Goal: Information Seeking & Learning: Learn about a topic

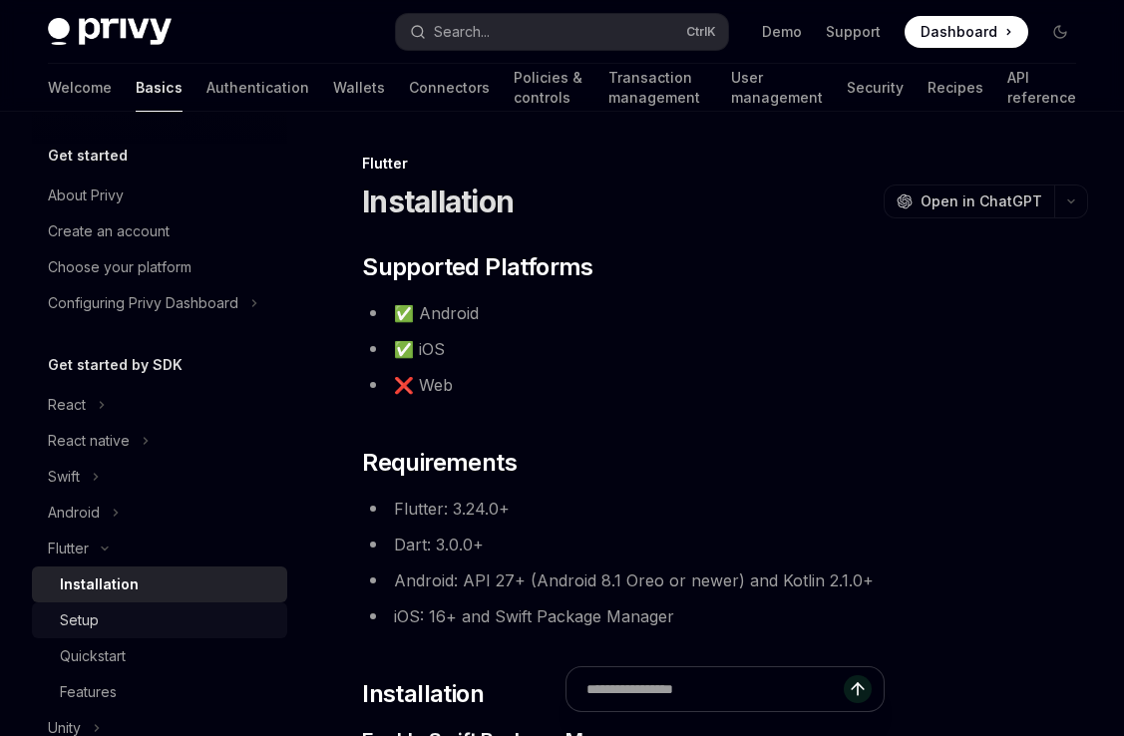
scroll to position [199, 0]
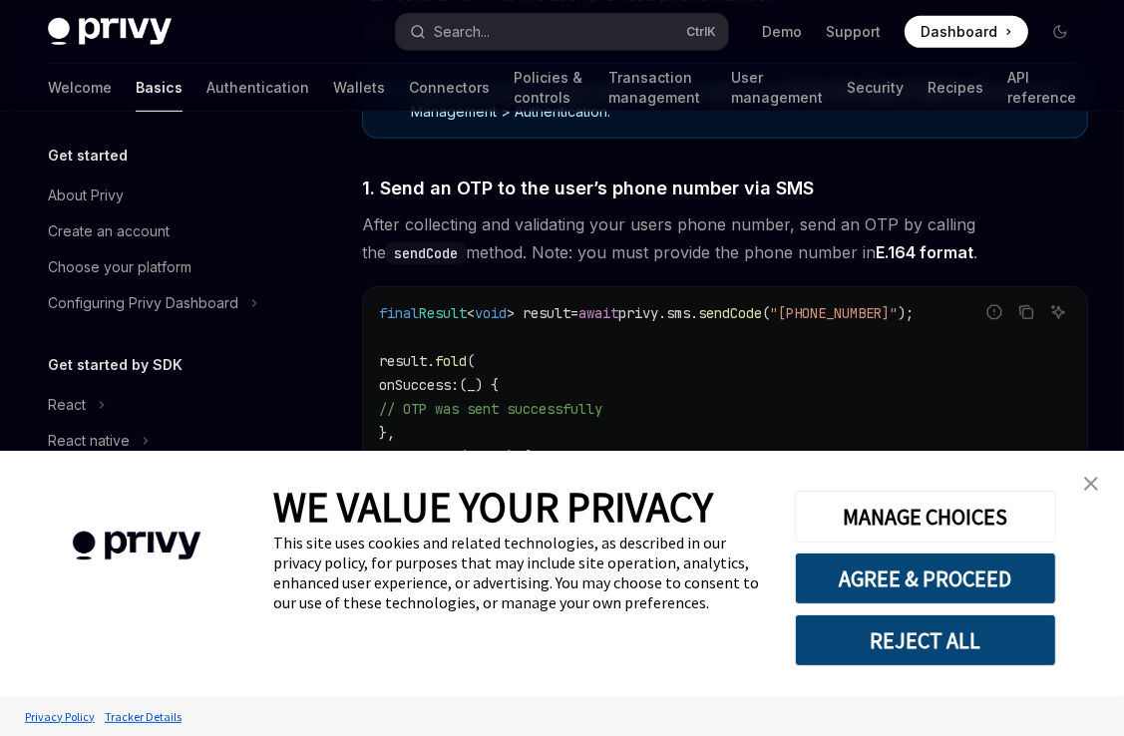
scroll to position [698, 0]
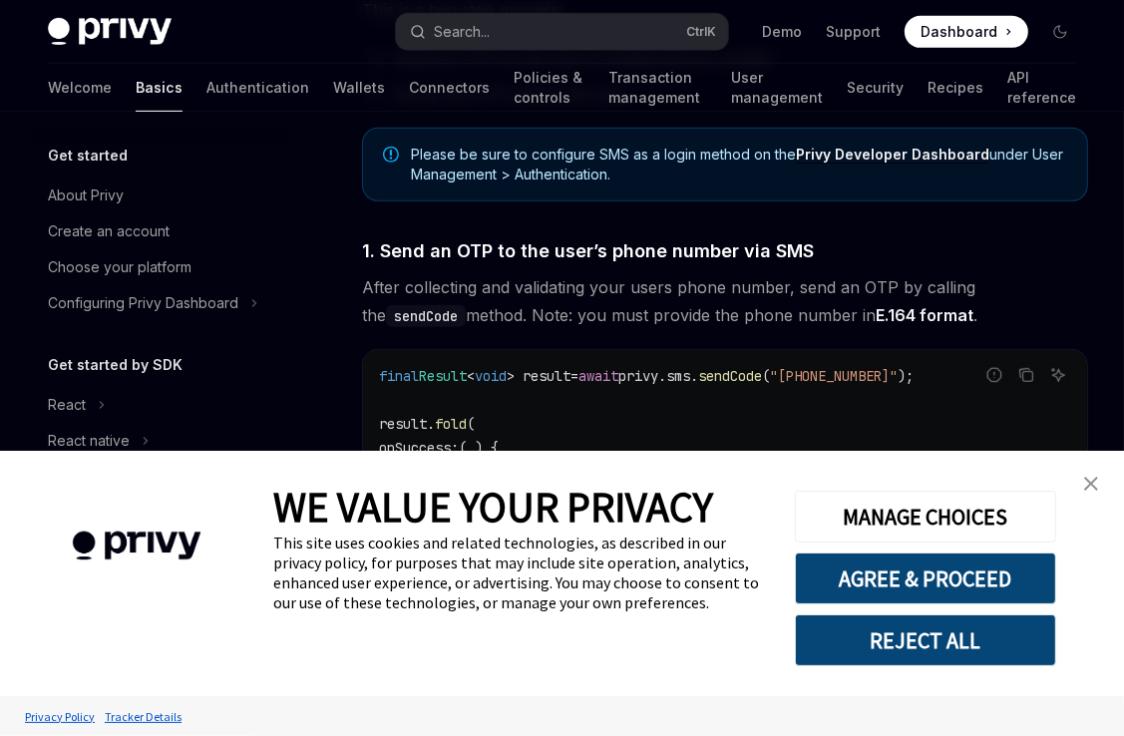
click at [1098, 483] on link "close banner" at bounding box center [1091, 484] width 40 height 40
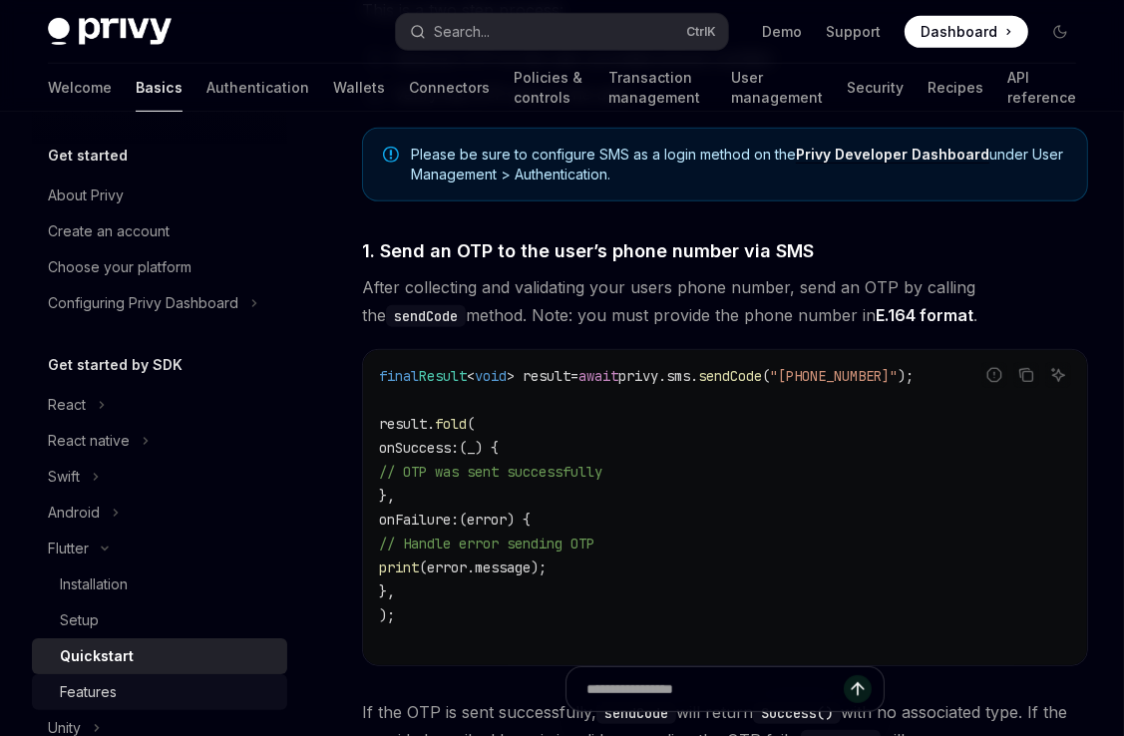
click at [103, 684] on div "Features" at bounding box center [88, 692] width 57 height 24
type textarea "*"
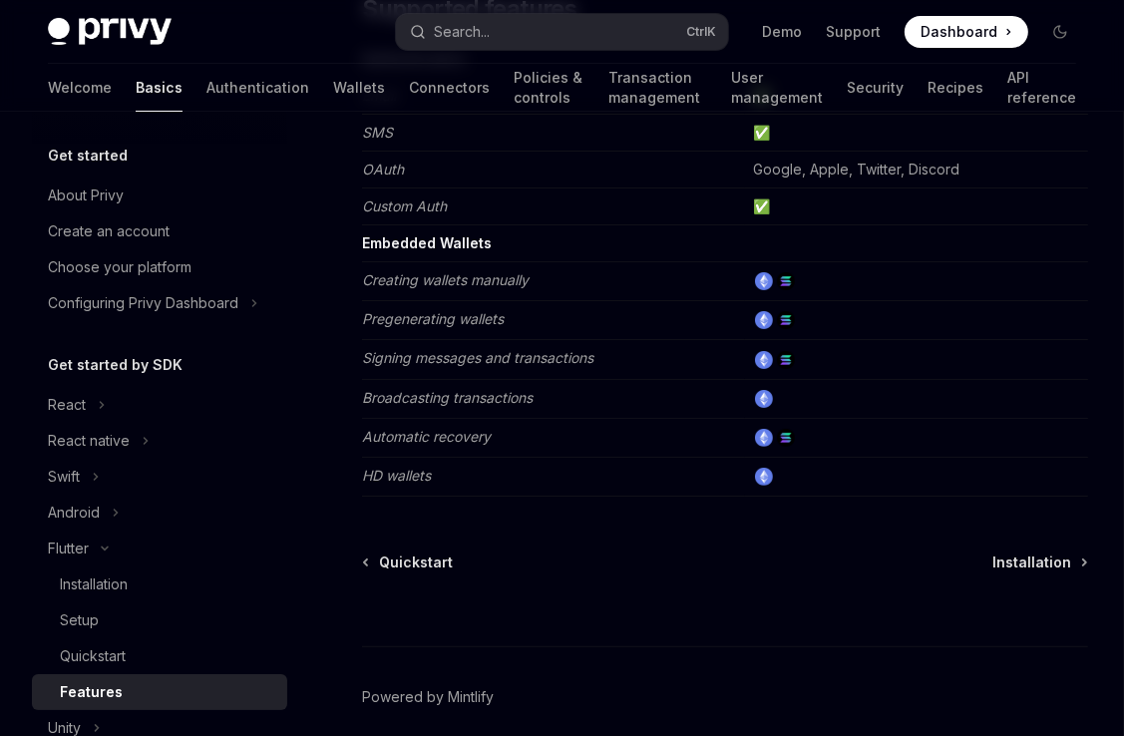
scroll to position [299, 0]
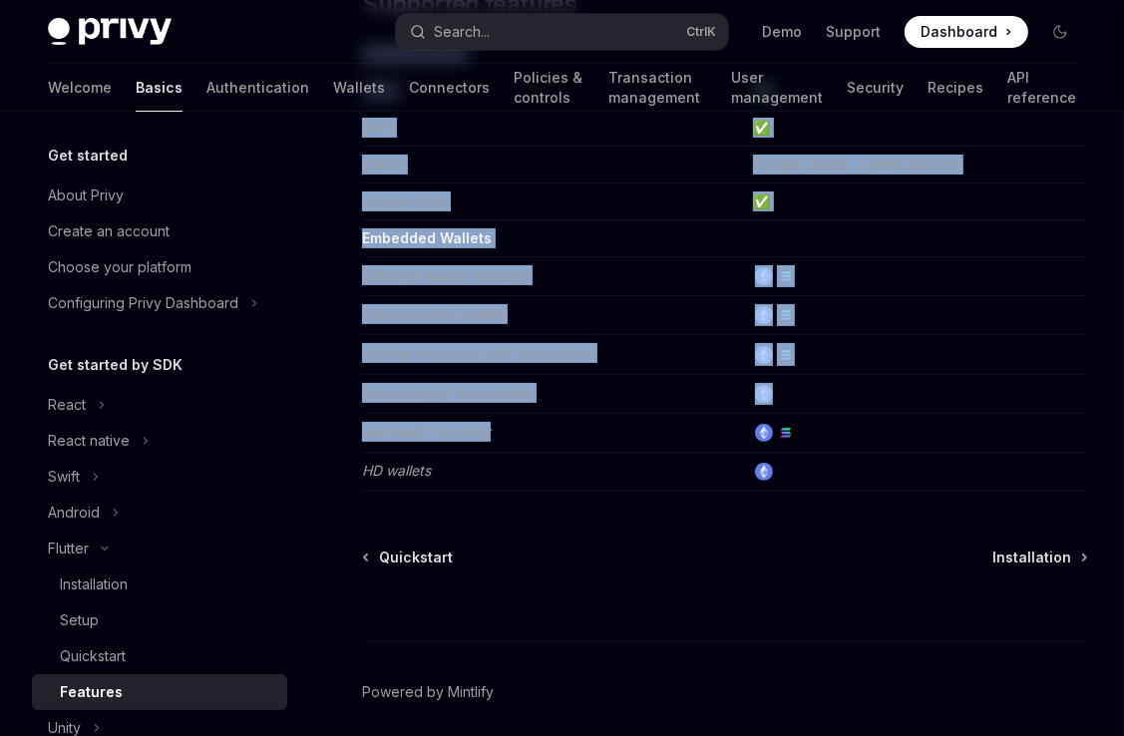
drag, startPoint x: 359, startPoint y: 228, endPoint x: 610, endPoint y: 424, distance: 318.4
click at [610, 424] on div "Flutter Features OpenAI Open in ChatGPT Learn about the features supported by t…" at bounding box center [538, 332] width 1108 height 961
drag, startPoint x: 610, startPoint y: 424, endPoint x: 467, endPoint y: 401, distance: 145.4
click at [467, 401] on td "Broadcasting transactions" at bounding box center [553, 393] width 383 height 39
click at [408, 284] on td "Creating wallets manually" at bounding box center [553, 276] width 383 height 39
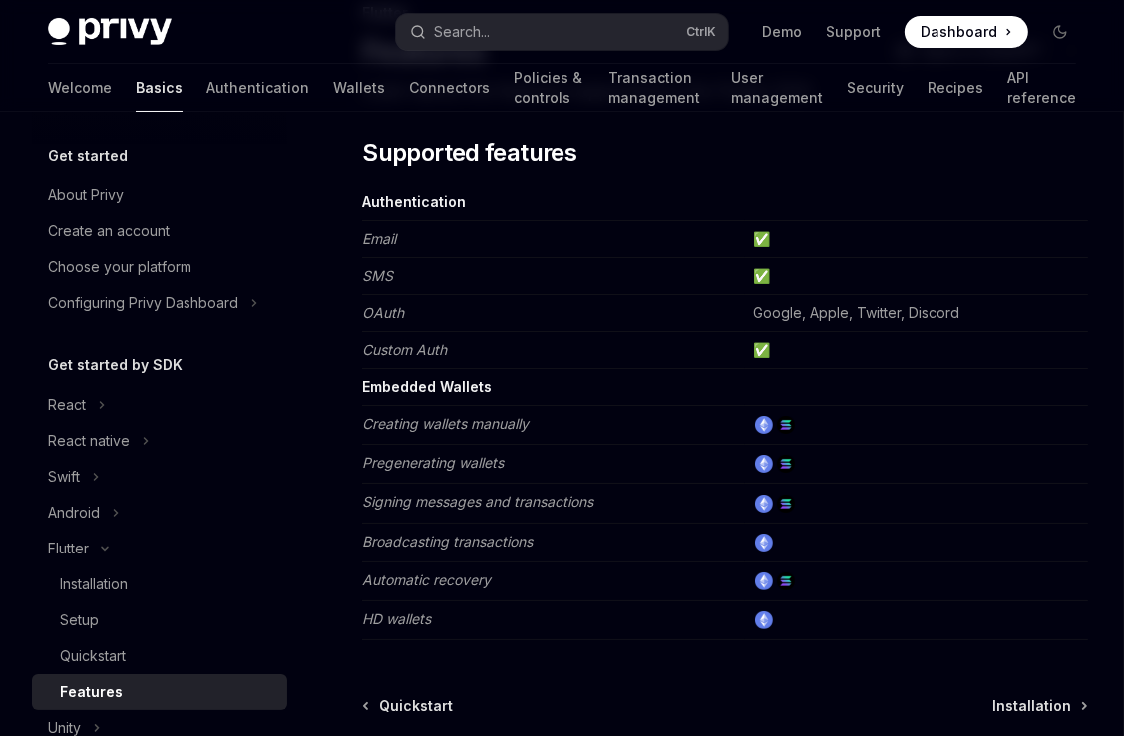
scroll to position [0, 0]
